Goal: Navigation & Orientation: Go to known website

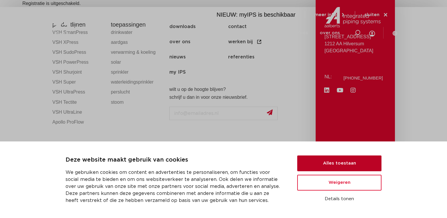
click at [340, 162] on button "Alles toestaan" at bounding box center [339, 164] width 84 height 16
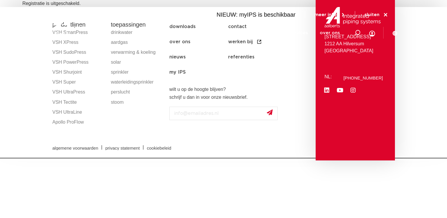
drag, startPoint x: 154, startPoint y: 123, endPoint x: 146, endPoint y: 125, distance: 8.4
